Goal: Task Accomplishment & Management: Use online tool/utility

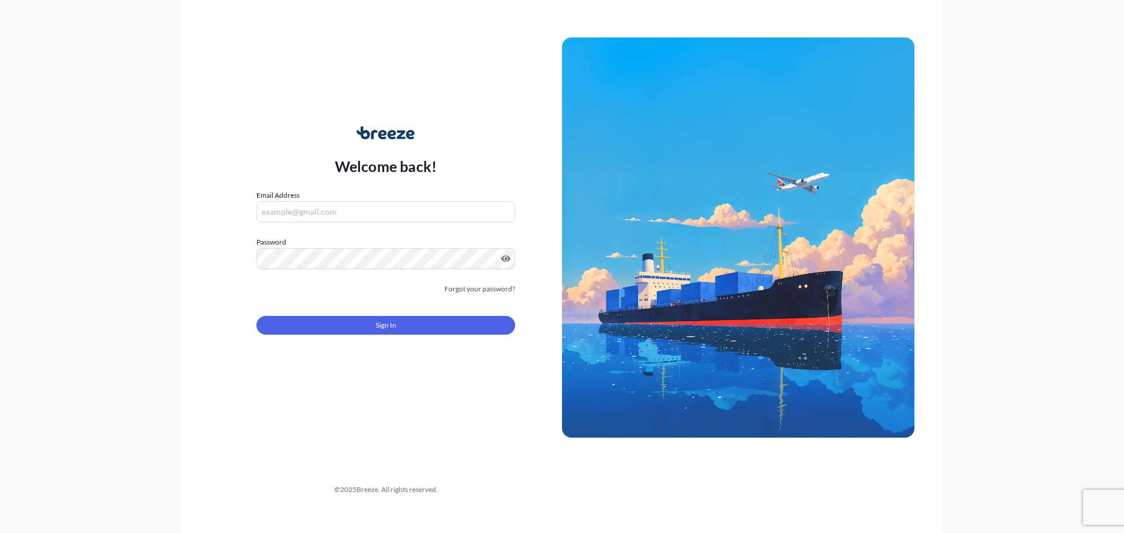
type input "[PERSON_NAME][EMAIL_ADDRESS][DOMAIN_NAME]"
click at [380, 330] on span "Sign In" at bounding box center [386, 326] width 20 height 12
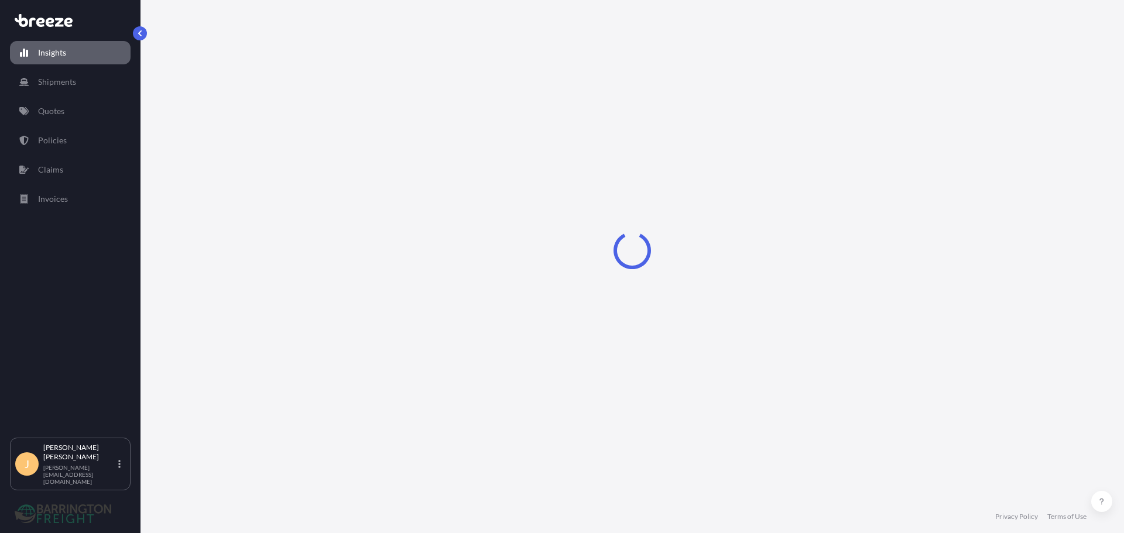
select select "2025"
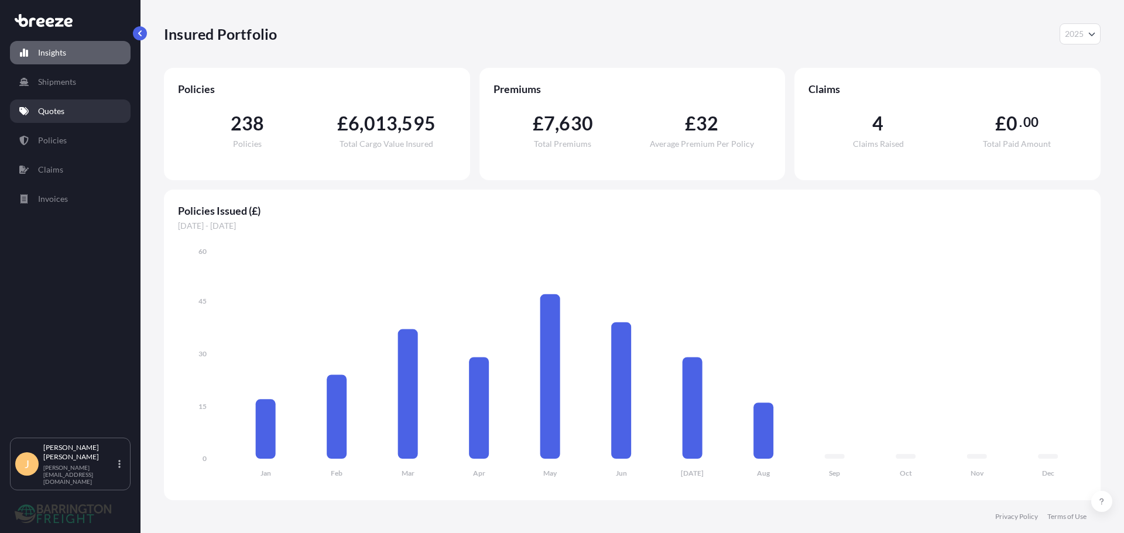
click at [54, 112] on p "Quotes" at bounding box center [51, 111] width 26 height 12
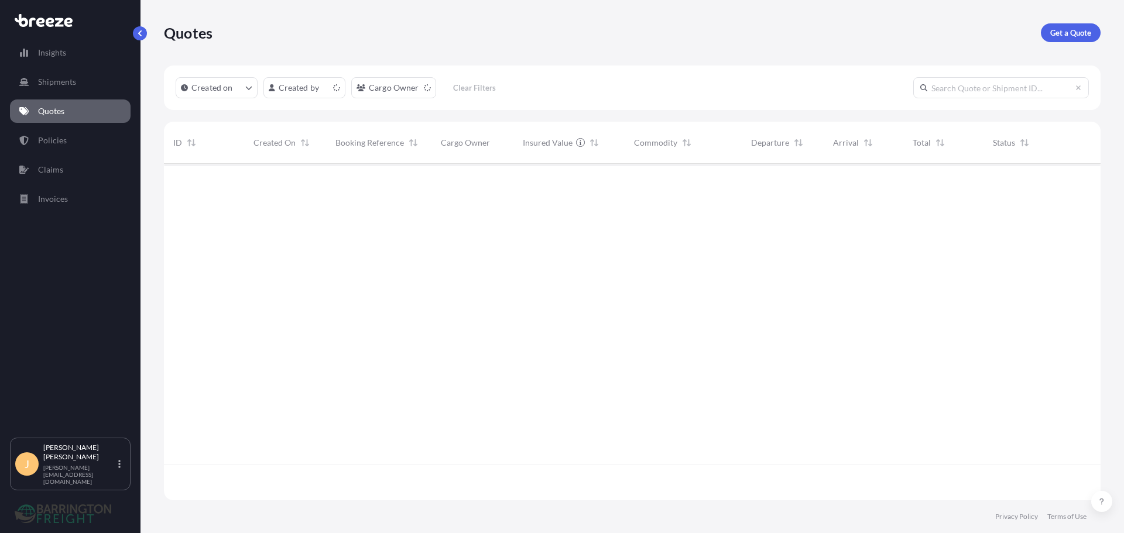
scroll to position [334, 928]
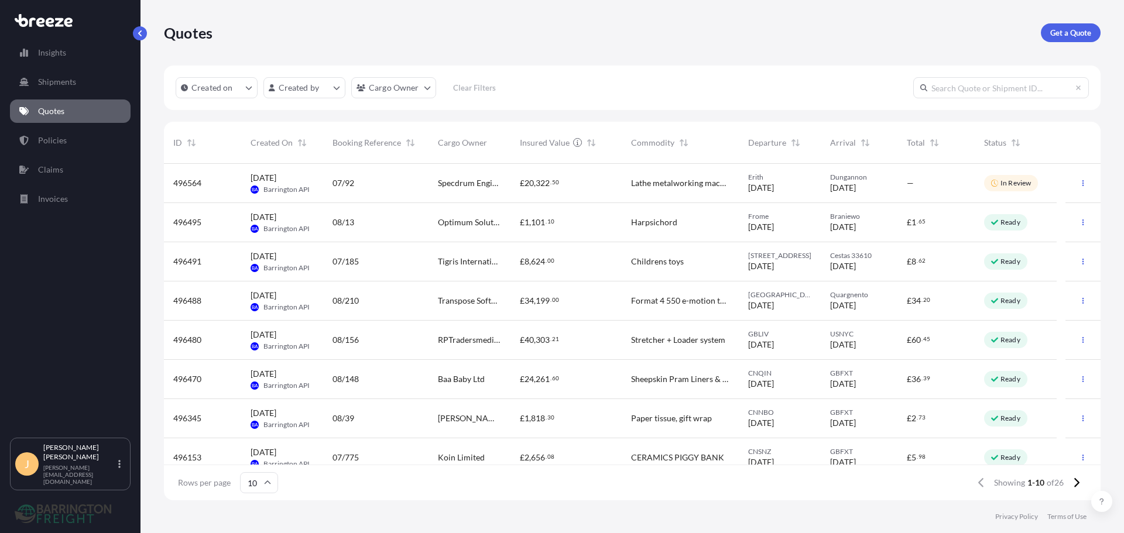
click at [503, 232] on div "Optimum Solutions sp. z o.o." at bounding box center [470, 222] width 82 height 39
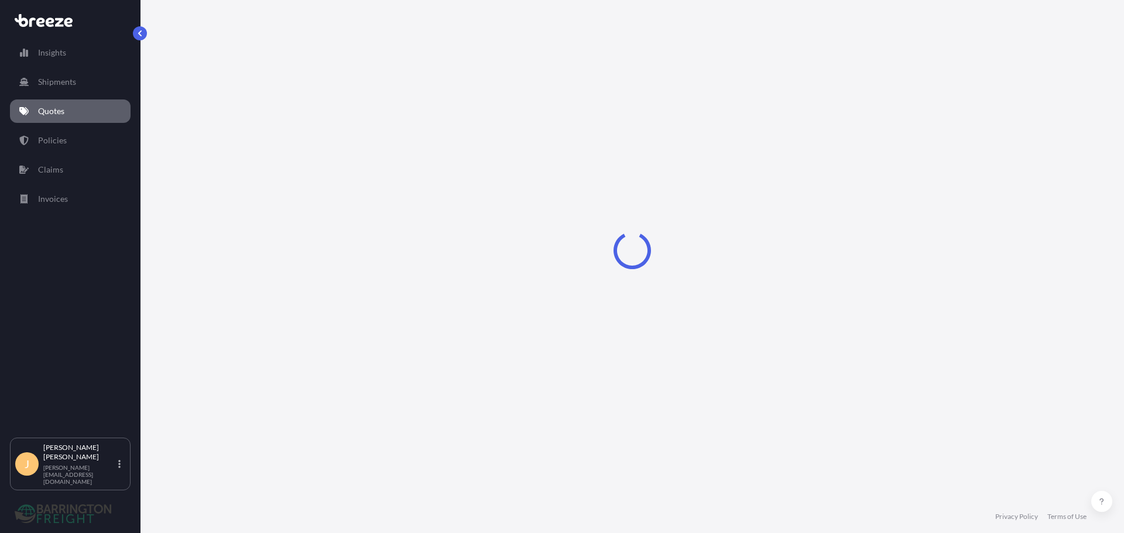
select select "Road"
select select "1"
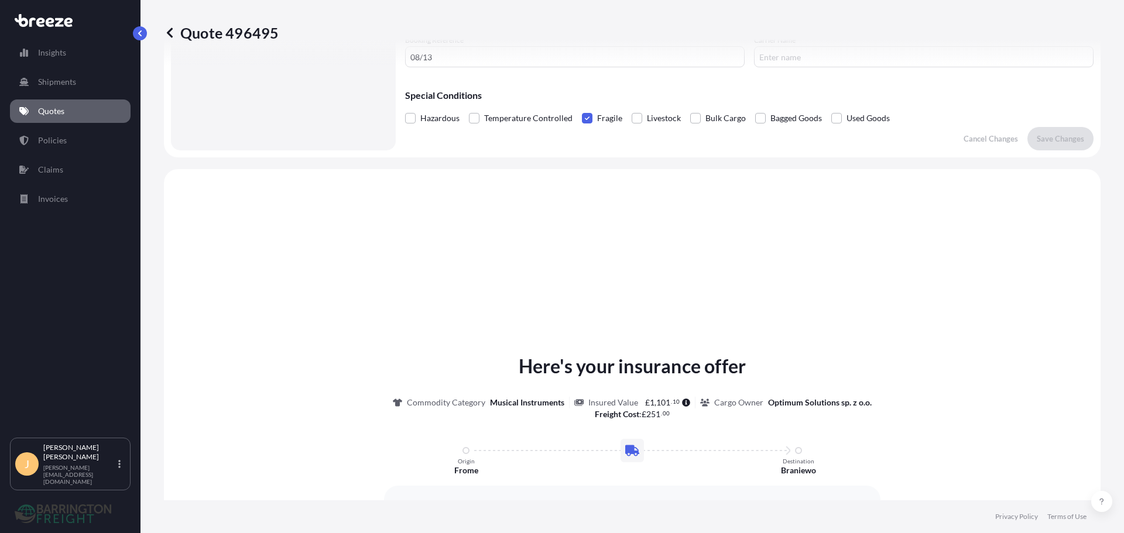
scroll to position [352, 0]
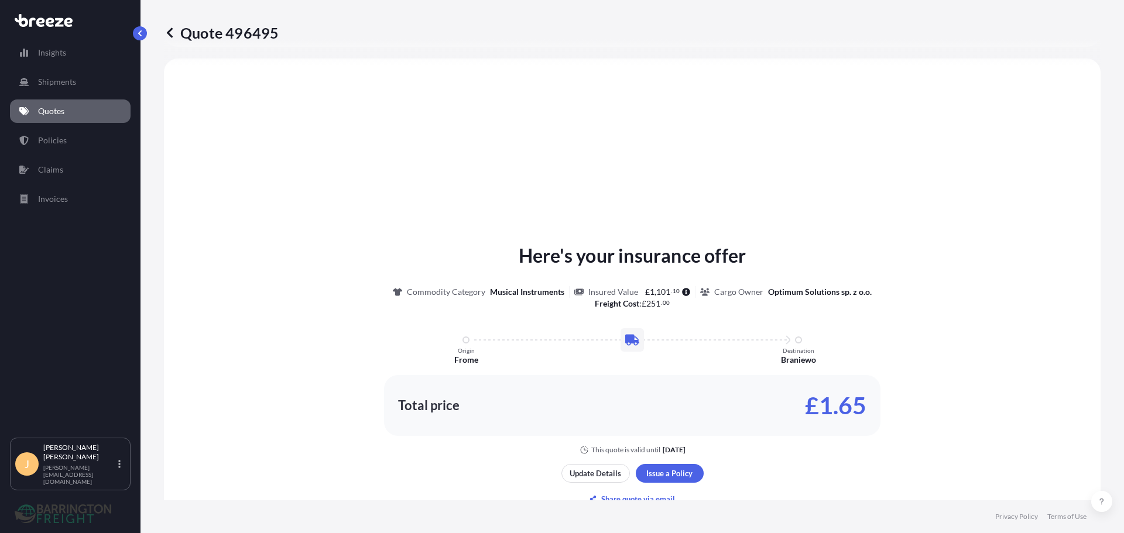
click at [91, 117] on link "Quotes" at bounding box center [70, 111] width 121 height 23
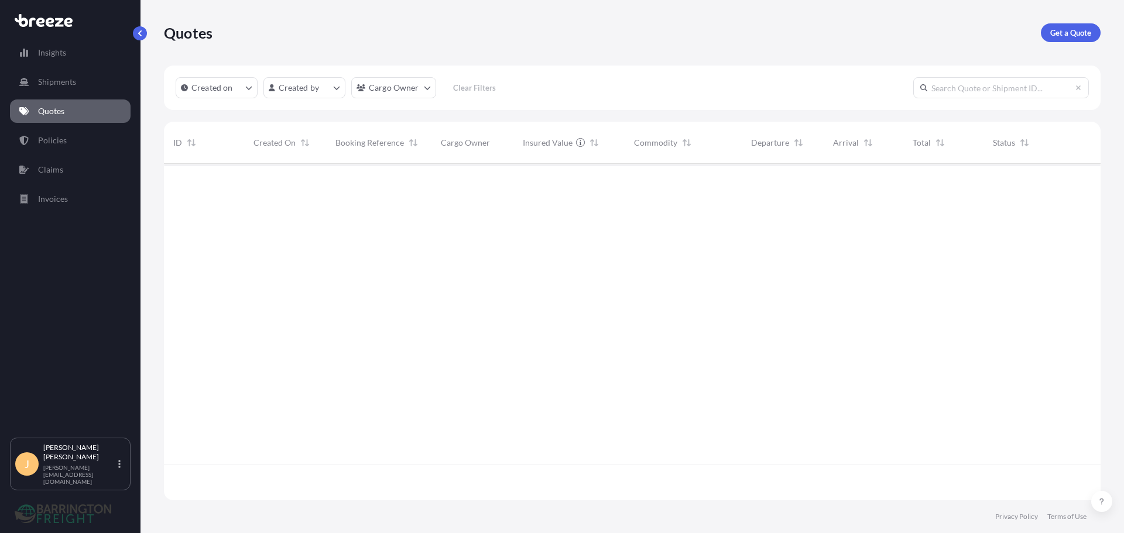
scroll to position [334, 928]
